Goal: Task Accomplishment & Management: Manage account settings

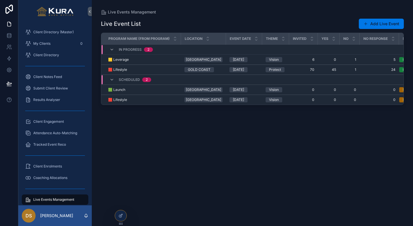
click at [267, 150] on div "Live Event List Add Live Event Program Name (from Program) Location Event Date …" at bounding box center [252, 117] width 303 height 204
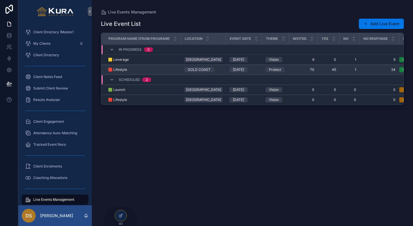
scroll to position [0, 35]
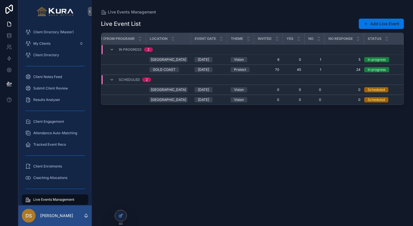
click at [331, 155] on div "Live Event List Add Live Event Program Name (from Program) Location Event Date …" at bounding box center [252, 117] width 303 height 204
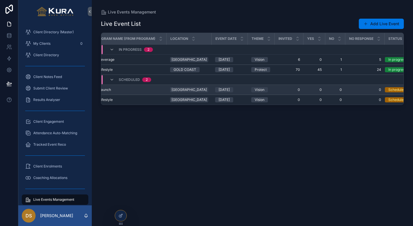
scroll to position [0, 0]
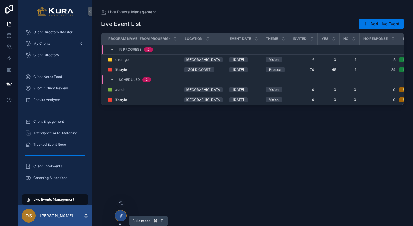
click at [119, 216] on icon at bounding box center [120, 216] width 3 height 3
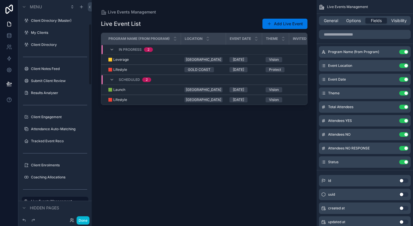
scroll to position [85, 0]
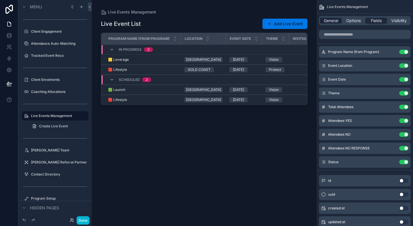
click at [326, 22] on span "General" at bounding box center [331, 21] width 14 height 6
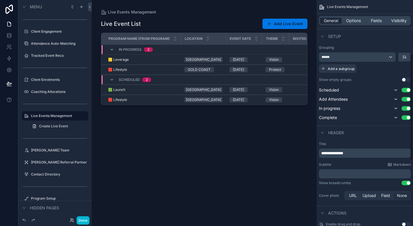
scroll to position [14, 0]
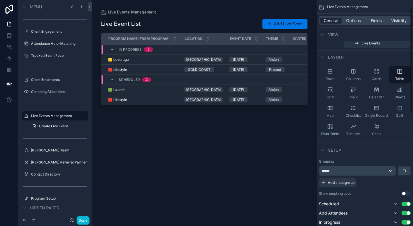
click at [353, 16] on div "General Options Fields Visibility" at bounding box center [365, 20] width 92 height 9
click at [353, 20] on span "Options" at bounding box center [353, 21] width 15 height 6
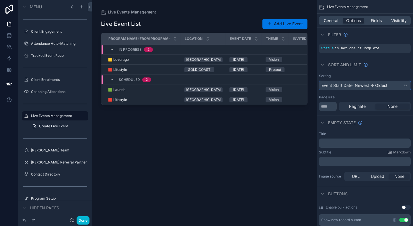
click at [356, 86] on div "Event Start Date: Newest -> Oldest" at bounding box center [364, 85] width 91 height 9
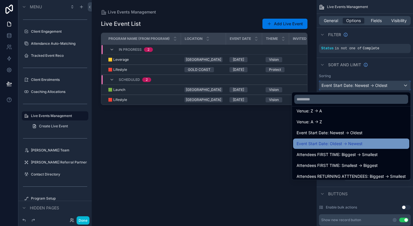
scroll to position [277, 0]
click at [330, 145] on span "Event Start Date: Oldest -> Newest" at bounding box center [329, 143] width 66 height 7
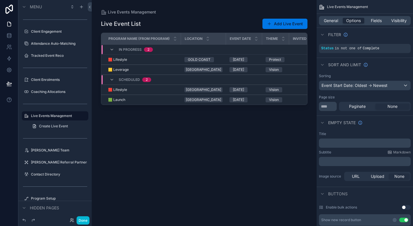
click at [243, 199] on div "scrollable content" at bounding box center [204, 109] width 225 height 219
click at [243, 199] on div "Live Event List Add Live Event Program Name (from Program) Location Event Date …" at bounding box center [204, 117] width 206 height 204
click at [84, 218] on button "Done" at bounding box center [83, 220] width 13 height 8
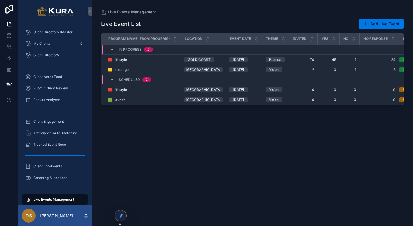
click at [282, 163] on div "Live Event List Add Live Event Program Name (from Program) Location Event Date …" at bounding box center [252, 117] width 303 height 204
click at [250, 105] on div "Live Event List Add Live Event Program Name (from Program) Location Event Date …" at bounding box center [252, 117] width 303 height 204
